Goal: Task Accomplishment & Management: Manage account settings

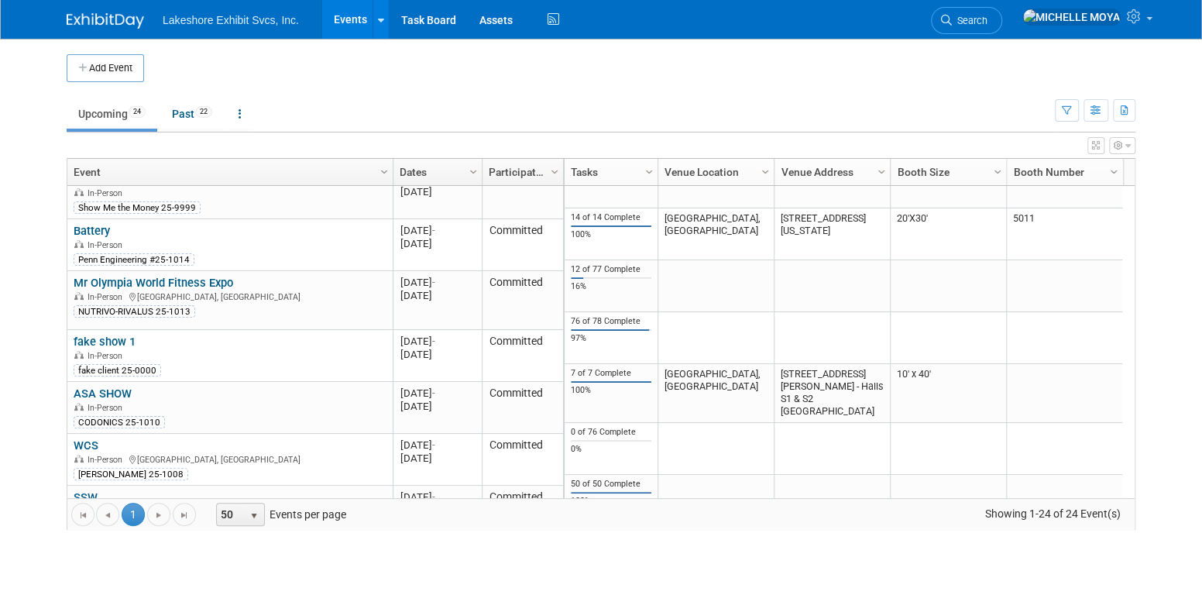
scroll to position [185, 0]
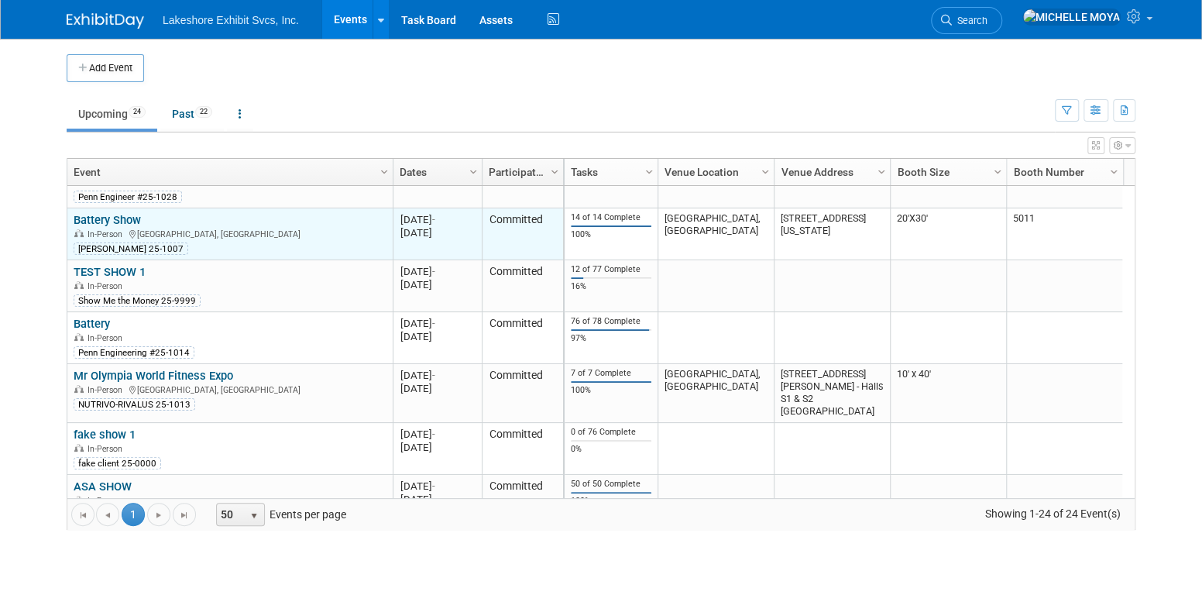
click at [98, 214] on link "Battery Show" at bounding box center [107, 220] width 67 height 14
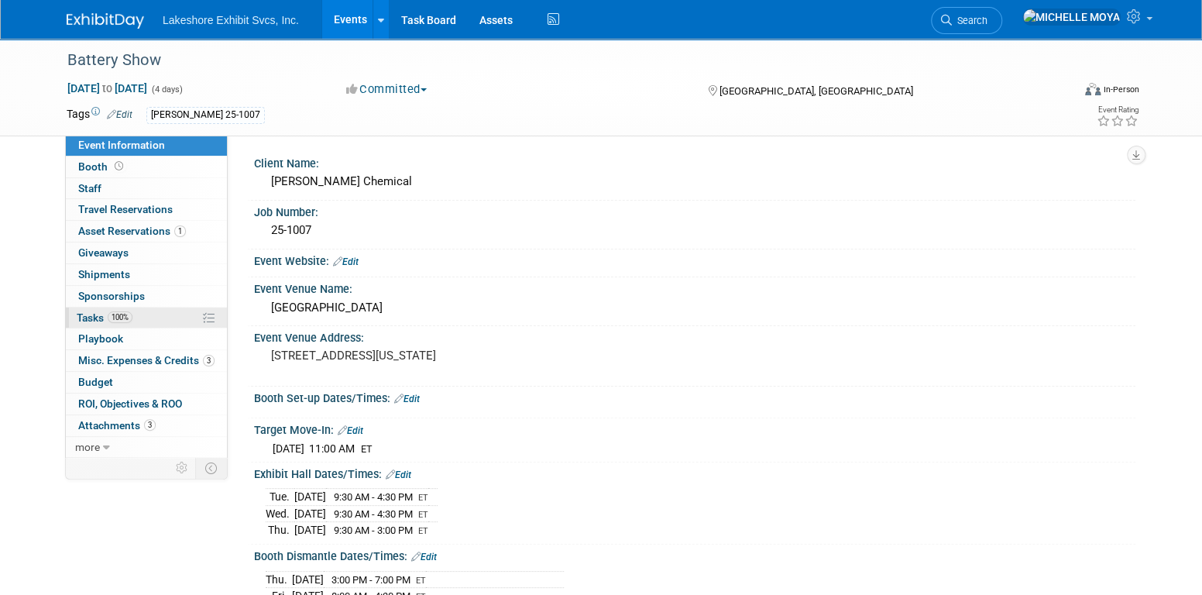
click at [131, 317] on span "100%" at bounding box center [120, 317] width 25 height 12
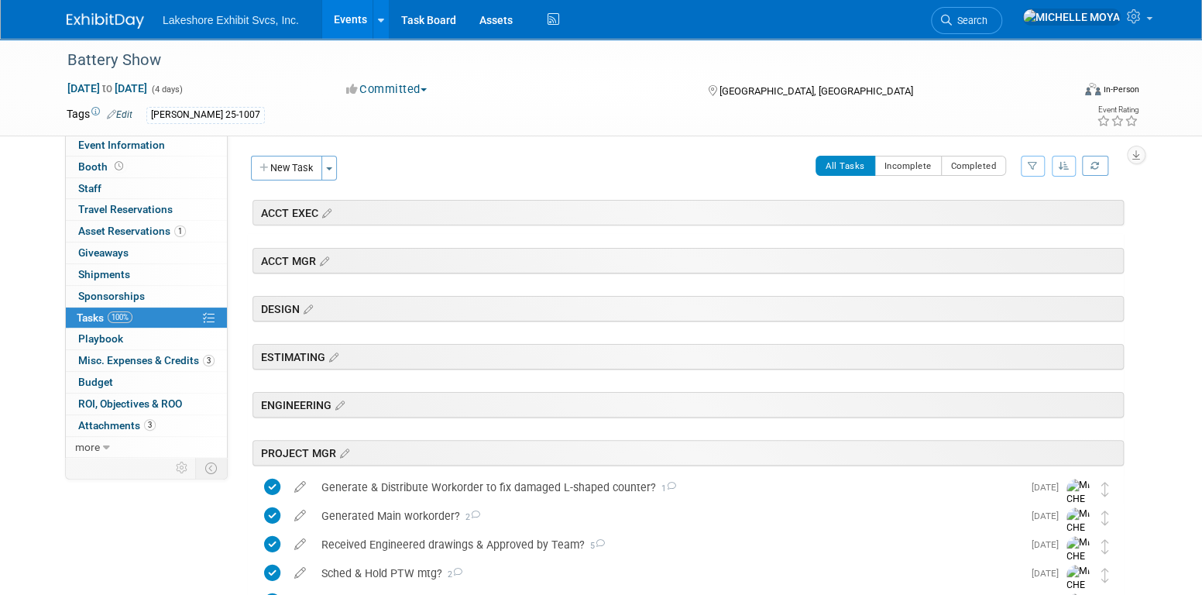
click at [1031, 163] on icon "button" at bounding box center [1033, 165] width 10 height 9
click at [973, 221] on select "-- Select Assignee -- All unassigned tasks Assigned to me Amanda Koss Dave Desa…" at bounding box center [969, 215] width 128 height 22
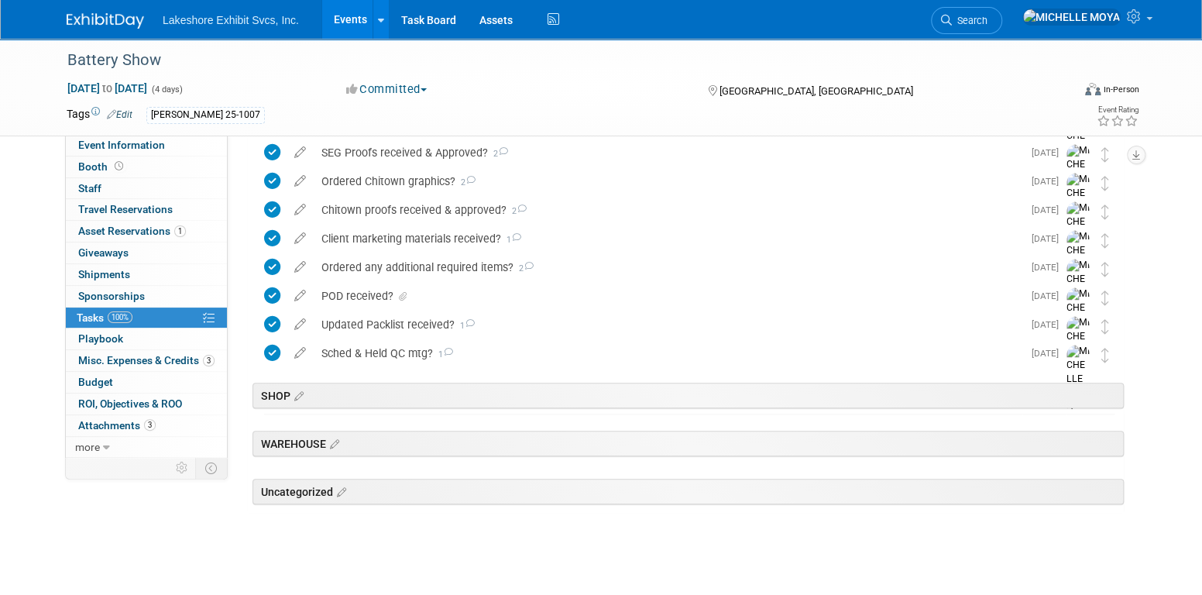
scroll to position [517, 0]
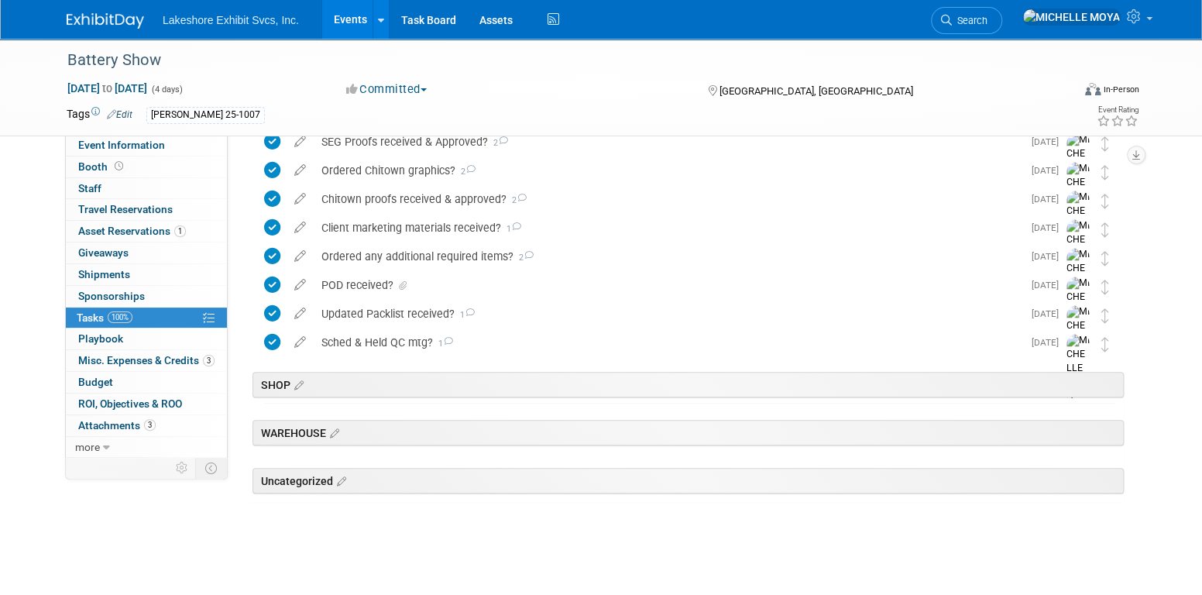
click at [346, 19] on link "Events" at bounding box center [350, 19] width 57 height 39
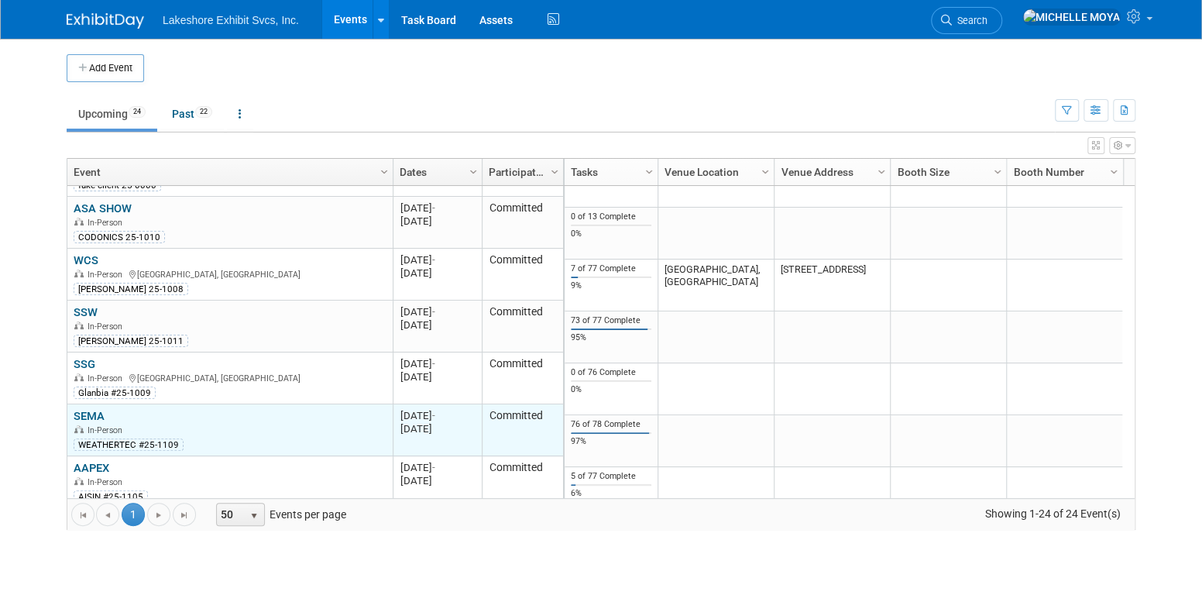
scroll to position [556, 0]
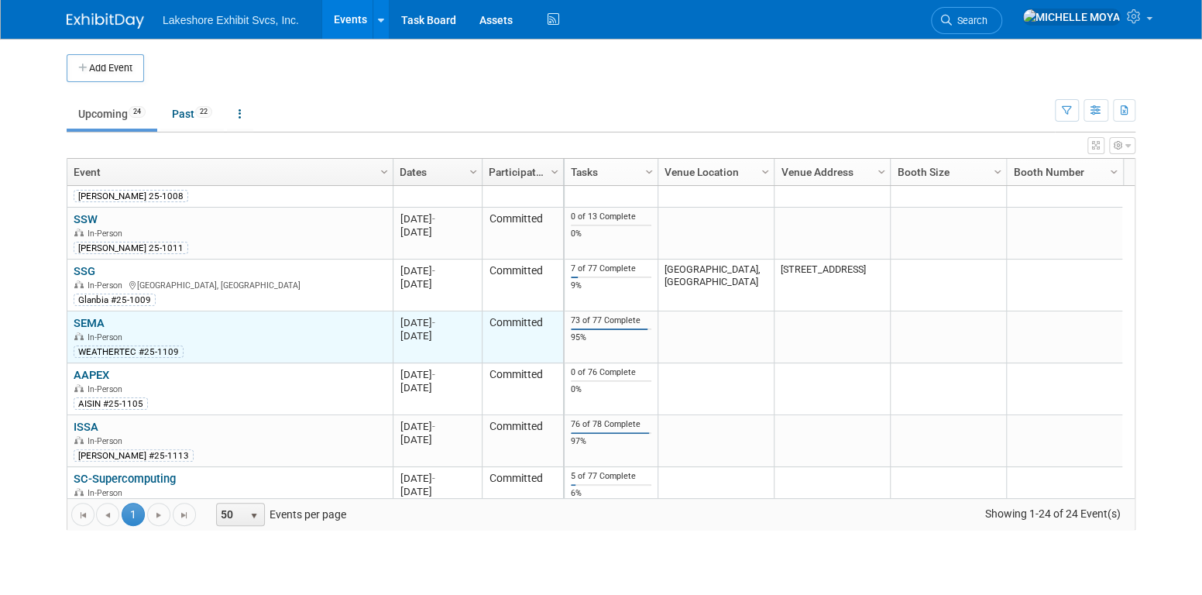
click at [96, 318] on link "SEMA" at bounding box center [89, 323] width 31 height 14
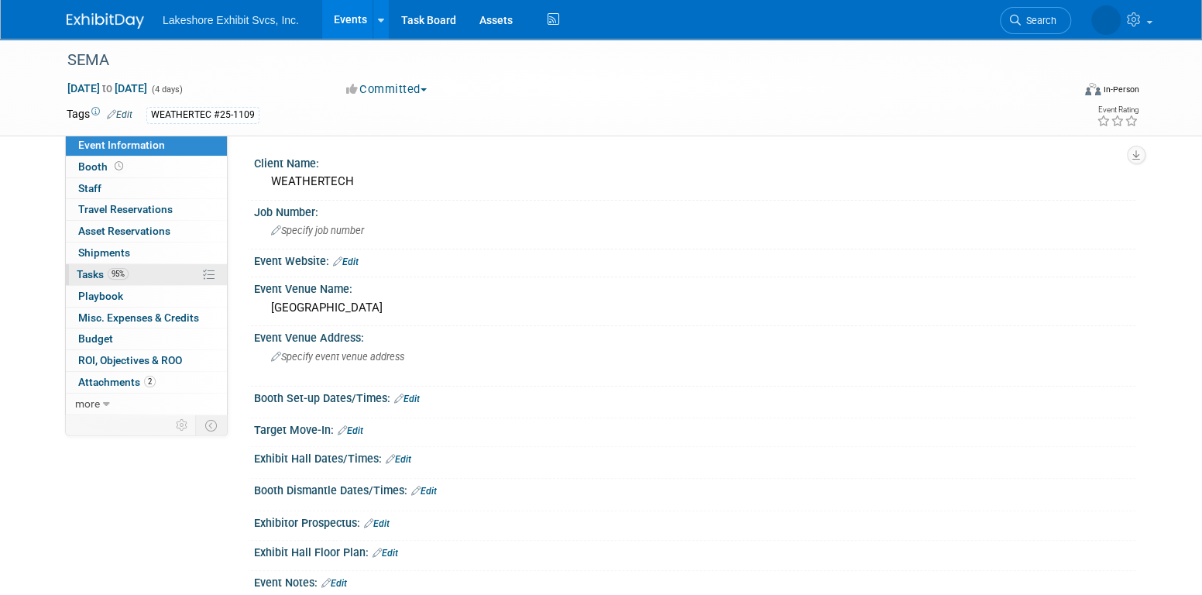
click at [141, 273] on link "95% Tasks 95%" at bounding box center [146, 274] width 161 height 21
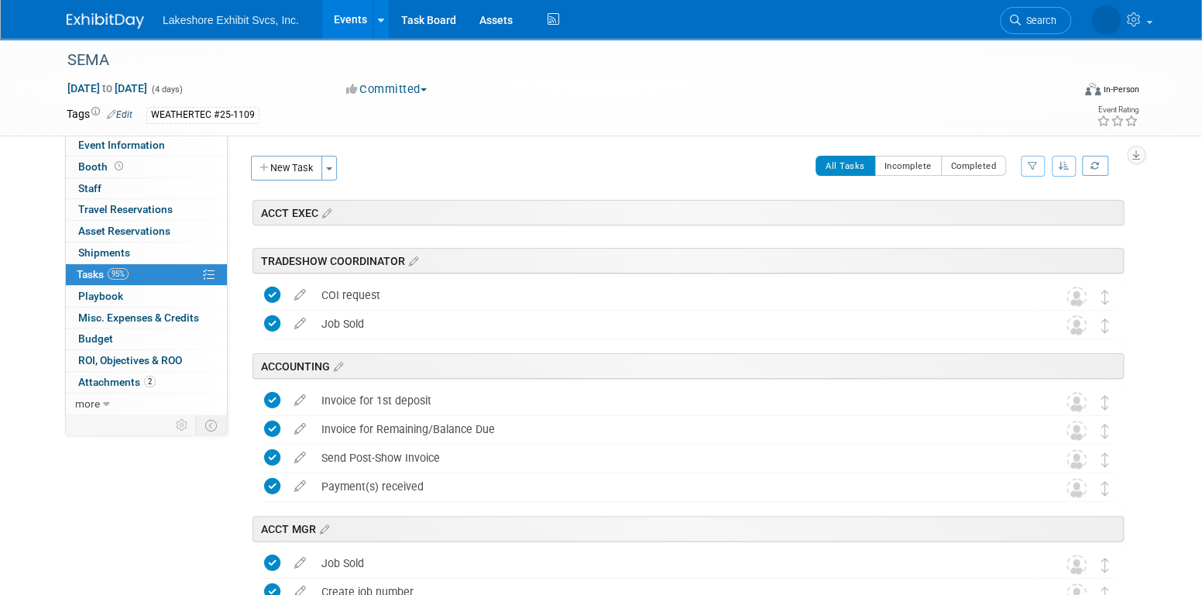
drag, startPoint x: 1043, startPoint y: 149, endPoint x: 1036, endPoint y: 160, distance: 12.9
click at [1036, 153] on div "Client Name: WEATHERTECH Job Number: Specify job number Event Website: Edit Eve…" at bounding box center [682, 274] width 908 height 278
click at [1039, 167] on button "button" at bounding box center [1033, 166] width 24 height 21
click at [988, 213] on select "-- Select Assignee -- All unassigned tasks Assigned to me [PERSON_NAME] [PERSON…" at bounding box center [969, 215] width 128 height 22
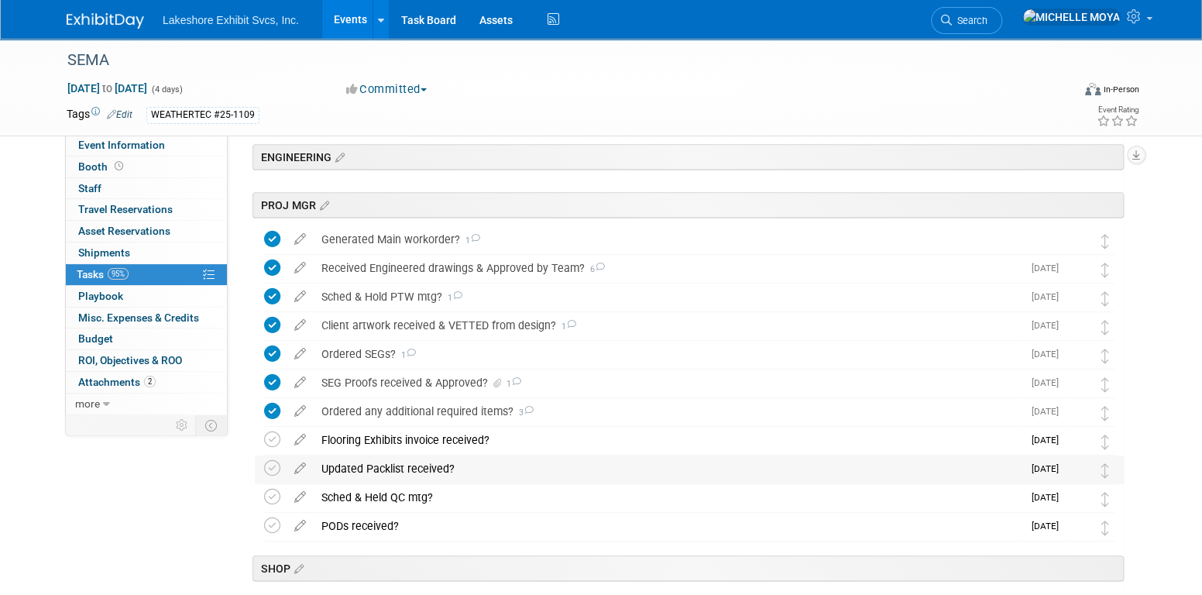
scroll to position [310, 0]
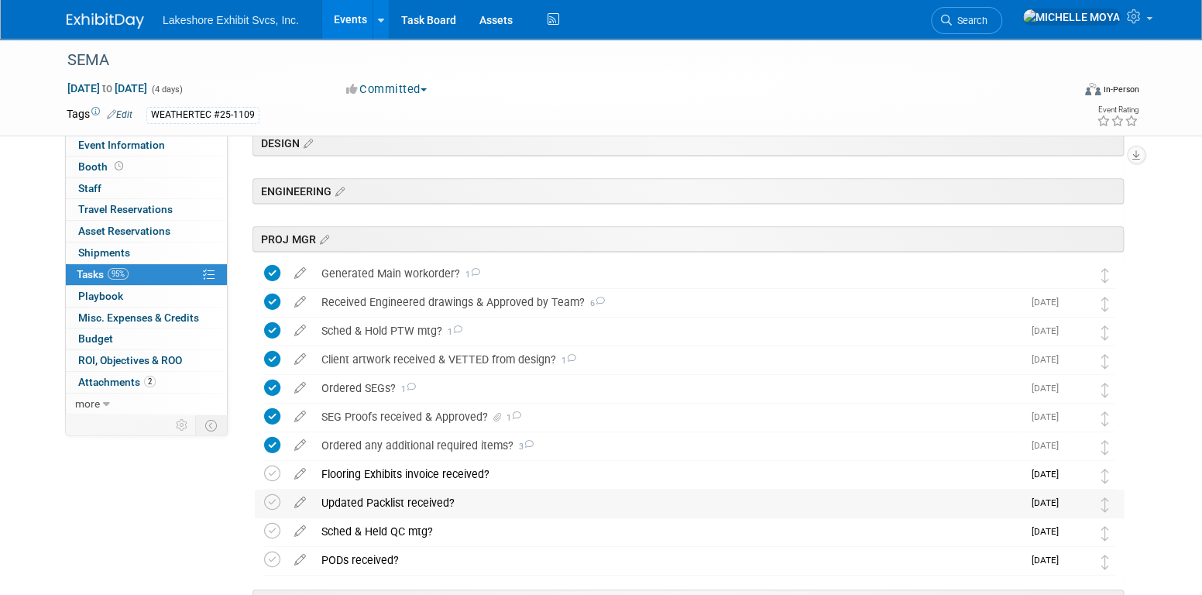
click at [434, 356] on div "Client artwork received & VETTED from design? 1" at bounding box center [668, 359] width 709 height 26
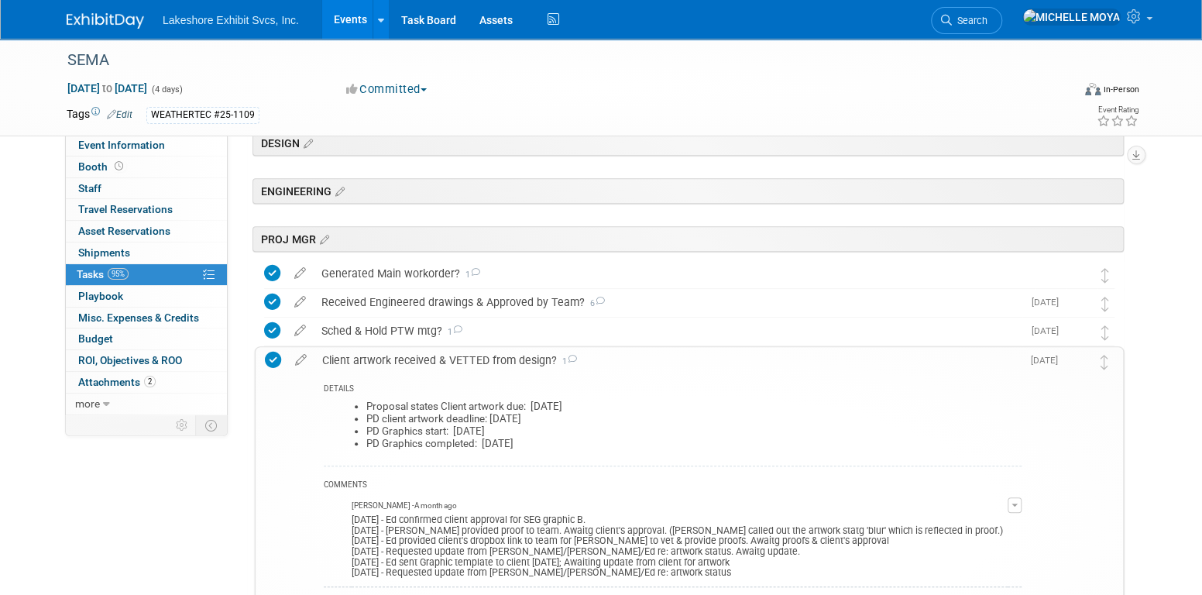
click at [434, 356] on div "Client artwork received & VETTED from design? 1" at bounding box center [667, 360] width 707 height 26
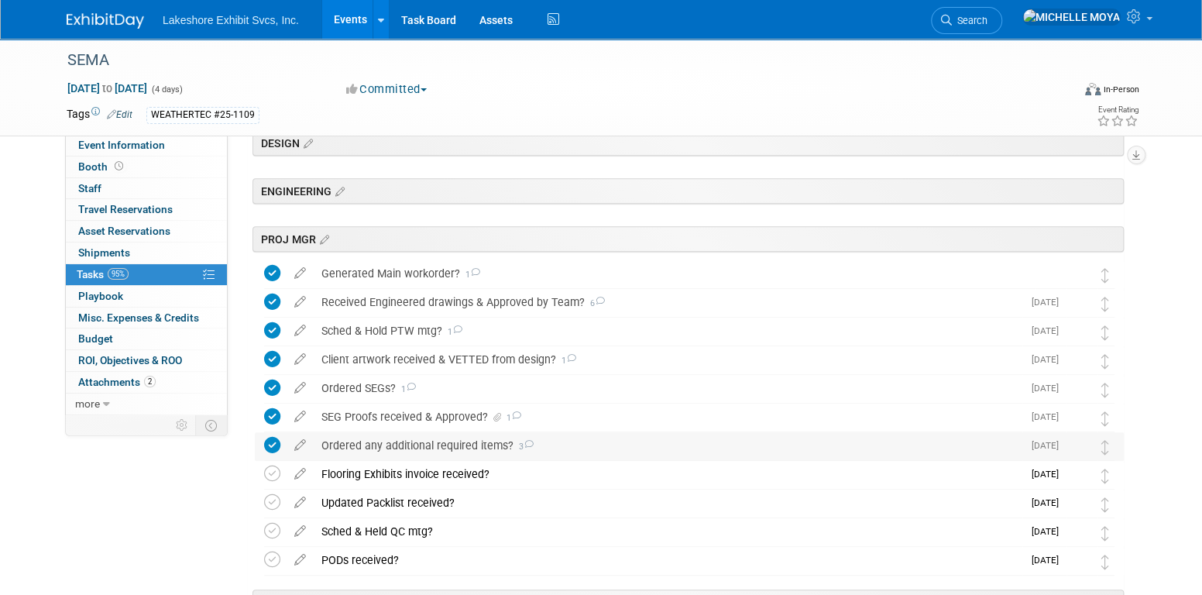
click at [427, 444] on div "Ordered any additional required items? 3" at bounding box center [668, 445] width 709 height 26
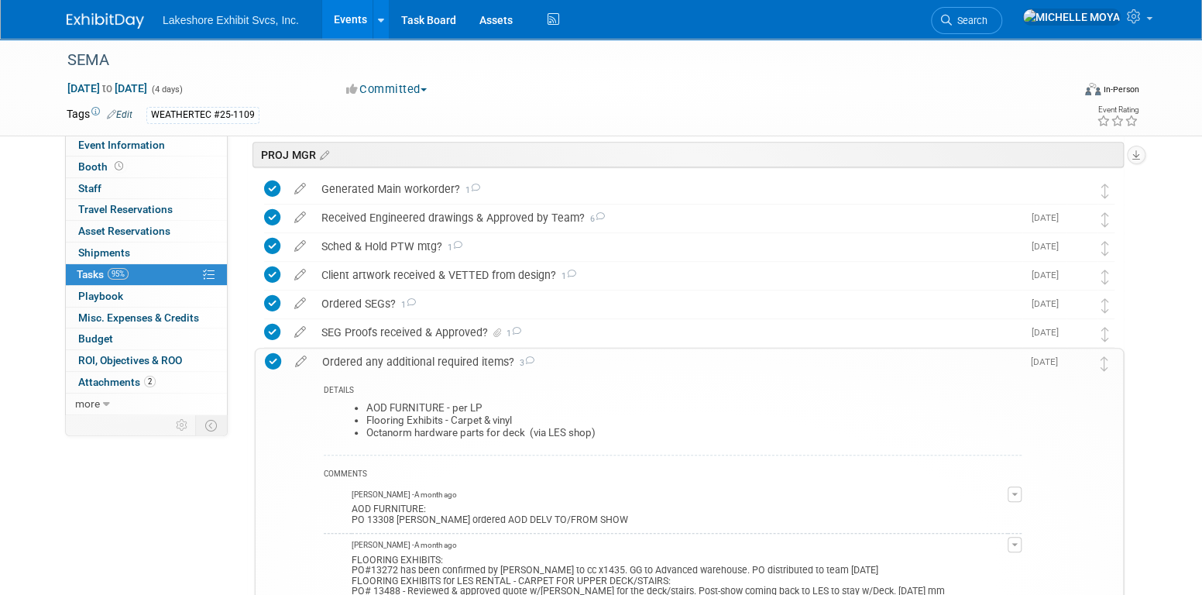
scroll to position [542, 0]
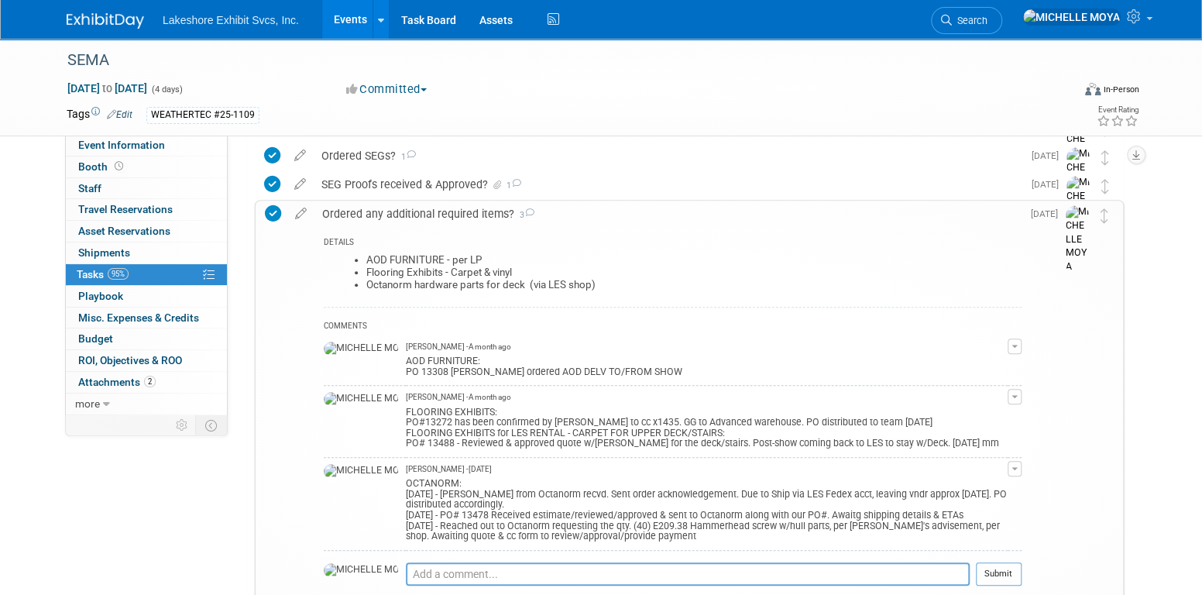
click at [342, 16] on link "Events" at bounding box center [350, 19] width 57 height 39
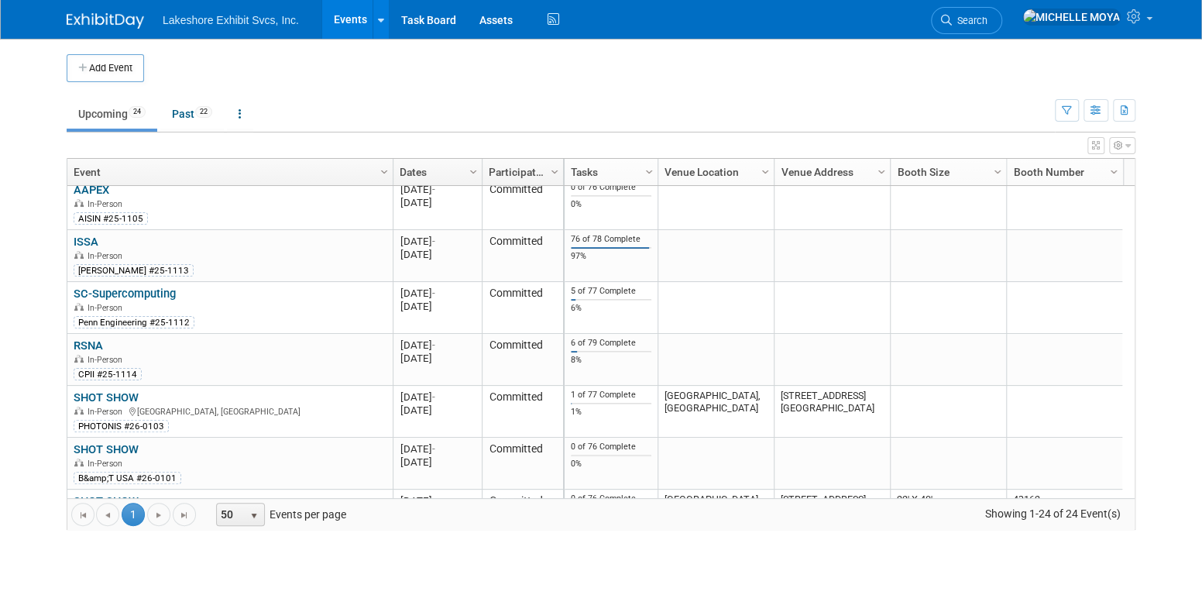
scroll to position [834, 0]
